Goal: Task Accomplishment & Management: Complete application form

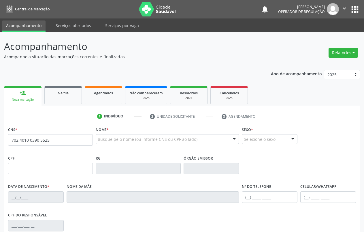
type input "702 4010 0390 5525"
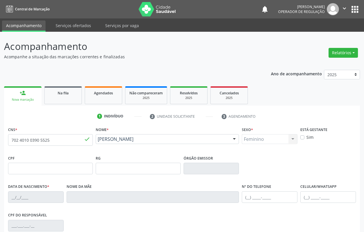
type input "[DATE]"
type input "[PERSON_NAME]"
type input "[PHONE_NUMBER]"
type input "S/N"
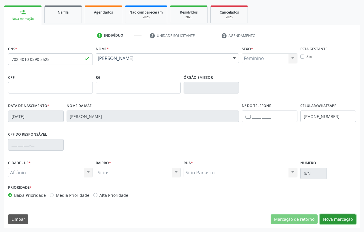
drag, startPoint x: 341, startPoint y: 221, endPoint x: 345, endPoint y: 217, distance: 4.7
click at [342, 220] on button "Nova marcação" at bounding box center [337, 219] width 36 height 10
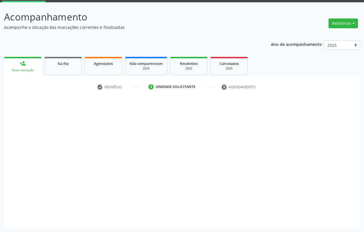
scroll to position [29, 0]
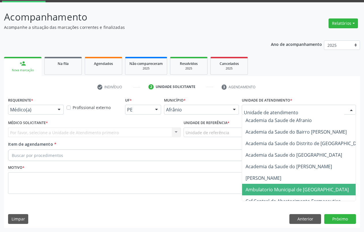
click at [282, 190] on span "Ambulatorio Municipal de [GEOGRAPHIC_DATA]" at bounding box center [296, 189] width 103 height 6
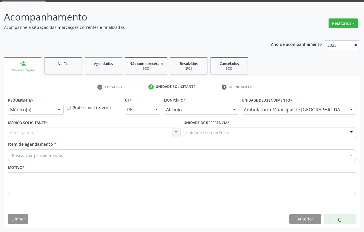
click at [38, 130] on div "Carregando... Nenhum resultado encontrado para: " " Não há nenhuma opção para s…" at bounding box center [94, 132] width 173 height 10
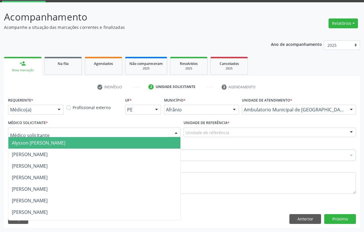
click at [42, 144] on span "Alysson [PERSON_NAME]" at bounding box center [39, 142] width 54 height 6
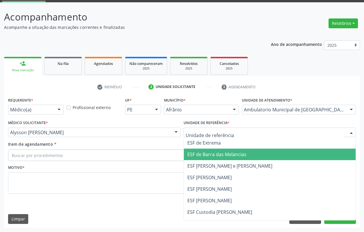
drag, startPoint x: 215, startPoint y: 154, endPoint x: 51, endPoint y: 145, distance: 163.6
click at [211, 155] on span "ESF de Barra das Melancias" at bounding box center [216, 154] width 59 height 6
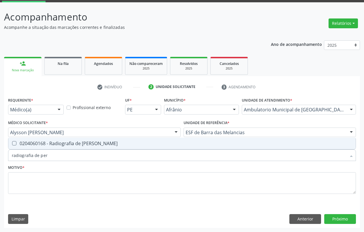
type input "radiografia de [PERSON_NAME]"
click at [52, 139] on span "0204060168 - Radiografia de [PERSON_NAME]" at bounding box center [181, 143] width 347 height 12
checkbox perna "true"
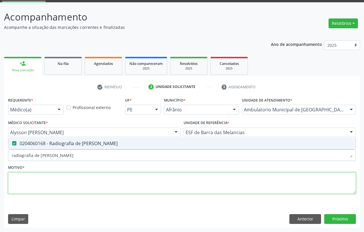
click at [51, 174] on textarea at bounding box center [182, 183] width 348 height 22
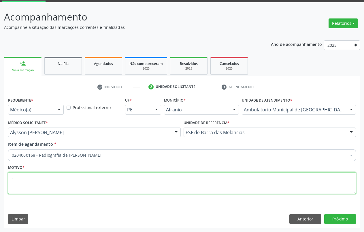
click at [41, 175] on textarea "." at bounding box center [182, 183] width 348 height 22
type textarea "."
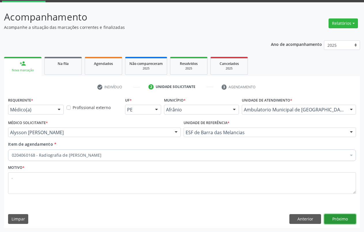
click at [344, 218] on button "Próximo" at bounding box center [340, 219] width 32 height 10
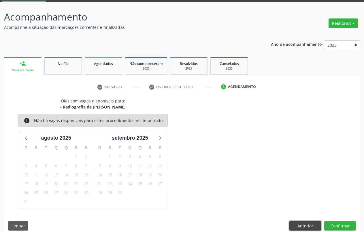
click at [311, 224] on button "Anterior" at bounding box center [305, 226] width 32 height 10
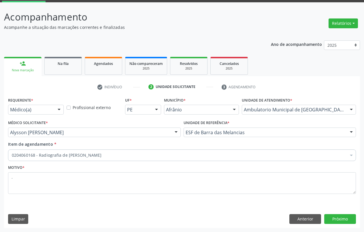
click at [25, 67] on link "person_add Nova marcação" at bounding box center [22, 66] width 37 height 19
click at [18, 65] on link "person_add Nova marcação" at bounding box center [22, 66] width 37 height 19
click at [20, 65] on link "person_add Nova marcação" at bounding box center [22, 66] width 37 height 19
click at [20, 64] on div "person_add" at bounding box center [23, 63] width 6 height 6
click at [301, 218] on button "Anterior" at bounding box center [305, 219] width 32 height 10
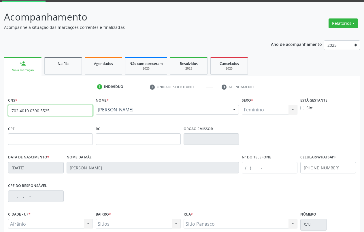
click at [53, 113] on input "702 4010 0390 5525" at bounding box center [50, 111] width 85 height 12
type input "7"
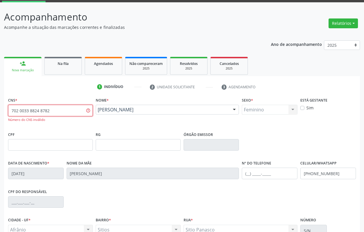
click at [53, 112] on input "702 0033 8824 8782" at bounding box center [50, 111] width 85 height 12
type input "702 0033 8824 8789"
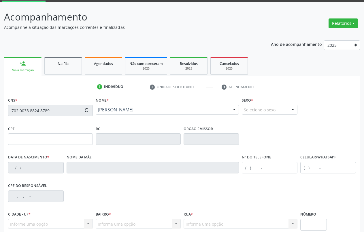
type input "165.295.664-65"
type input "[DATE]"
type input "[PERSON_NAME]"
type input "[PHONE_NUMBER]"
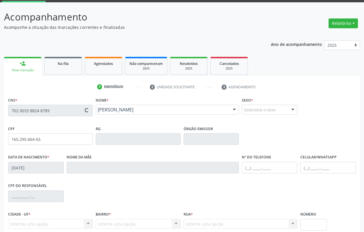
type input "662.091.963-49"
type input "S/N"
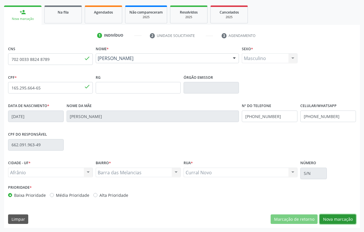
click at [346, 219] on button "Nova marcação" at bounding box center [337, 219] width 36 height 10
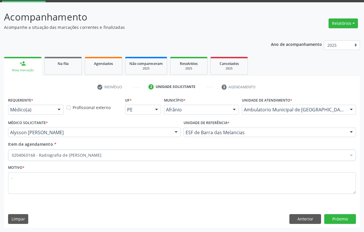
click at [12, 157] on input "Item de agendamento *" at bounding box center [12, 155] width 0 height 12
click at [12, 156] on input "Item de agendamento *" at bounding box center [12, 155] width 0 height 12
click at [12, 154] on input "Item de agendamento *" at bounding box center [12, 155] width 0 height 12
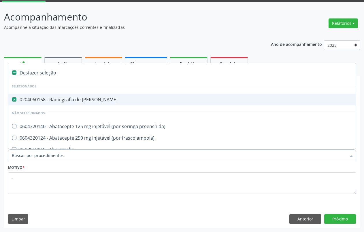
click at [68, 99] on div "0204060168 - Radiografia de [PERSON_NAME]" at bounding box center [233, 99] width 443 height 5
checkbox perna "false"
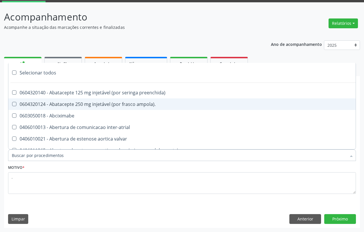
click at [31, 156] on input "Item de agendamento *" at bounding box center [179, 155] width 334 height 12
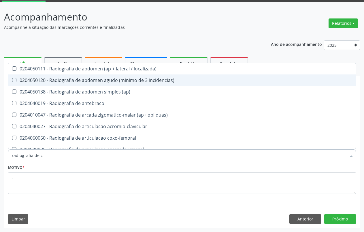
type input "radiografia de ca"
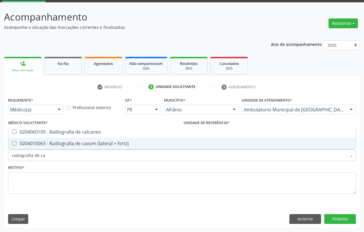
click at [13, 143] on hirtz\) at bounding box center [14, 143] width 4 height 4
click at [12, 143] on hirtz\) "checkbox" at bounding box center [10, 143] width 4 height 4
checkbox hirtz\) "true"
click at [351, 221] on button "Próximo" at bounding box center [340, 219] width 32 height 10
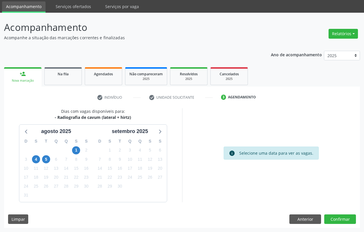
scroll to position [19, 0]
click at [302, 219] on button "Anterior" at bounding box center [305, 219] width 32 height 10
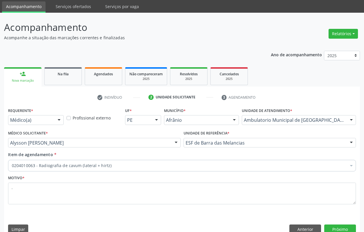
click at [23, 78] on link "person_add Nova marcação" at bounding box center [22, 76] width 37 height 19
click at [27, 77] on link "person_add Nova marcação" at bounding box center [22, 76] width 37 height 19
